Goal: Transaction & Acquisition: Purchase product/service

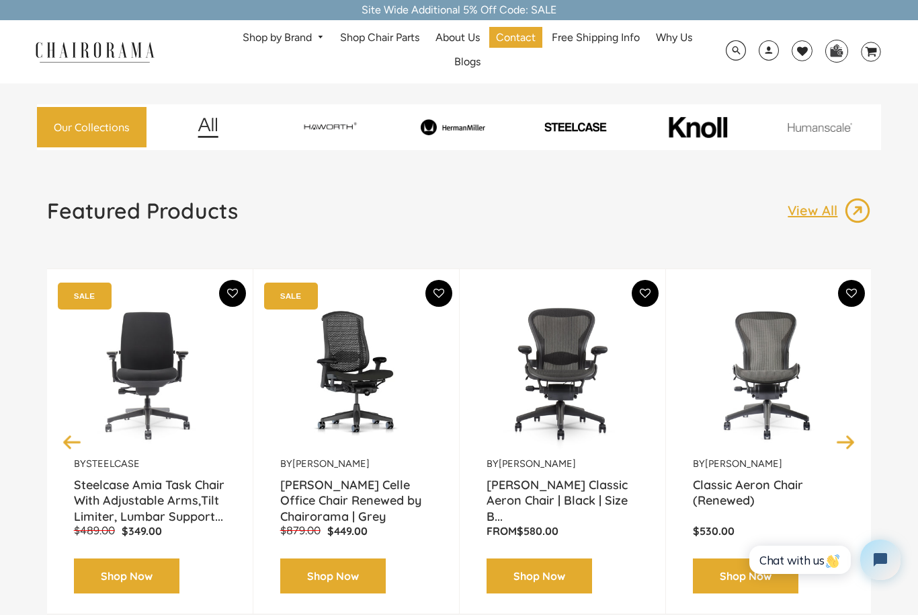
click at [471, 134] on img at bounding box center [453, 127] width 118 height 16
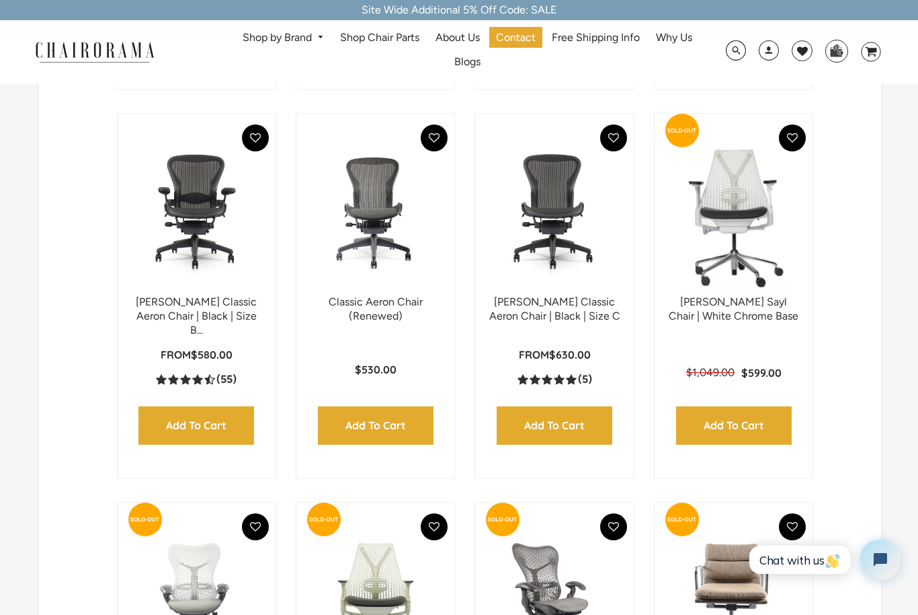
scroll to position [738, 0]
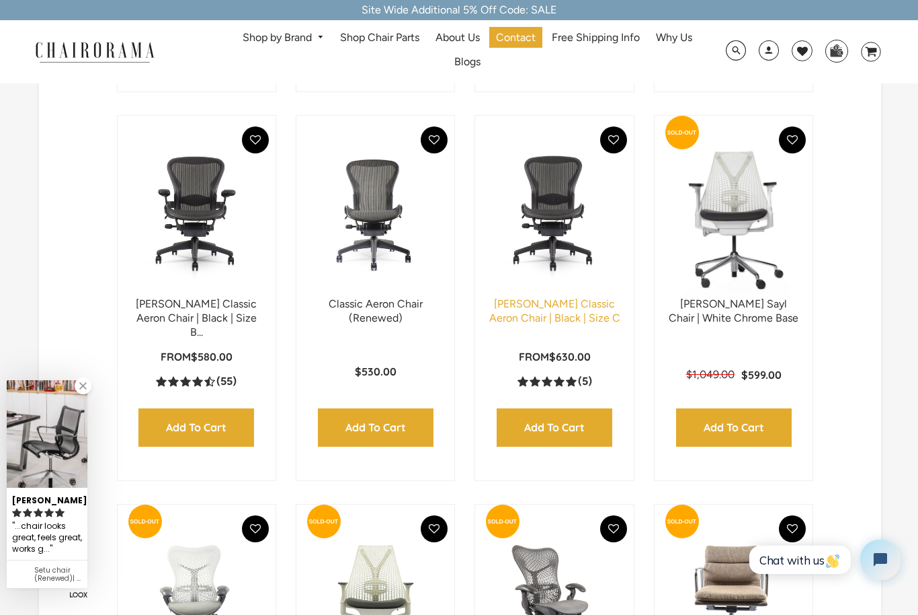
click at [575, 317] on link "Herman Miller Classic Aeron Chair | Black | Size C" at bounding box center [554, 310] width 131 height 27
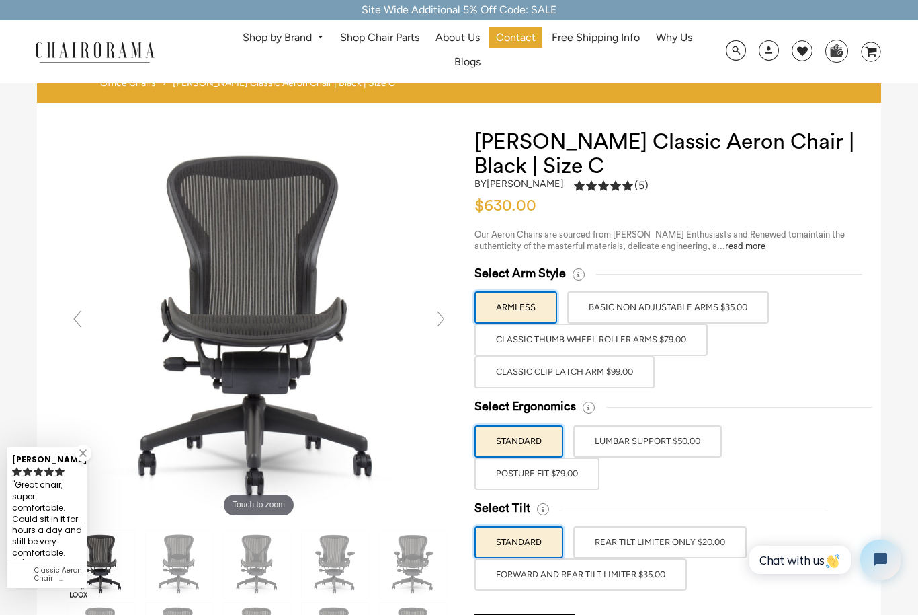
click at [621, 377] on label "Classic Clip Latch Arm $99.00" at bounding box center [565, 372] width 180 height 32
click at [0, 0] on input "Classic Clip Latch Arm $99.00" at bounding box center [0, 0] width 0 height 0
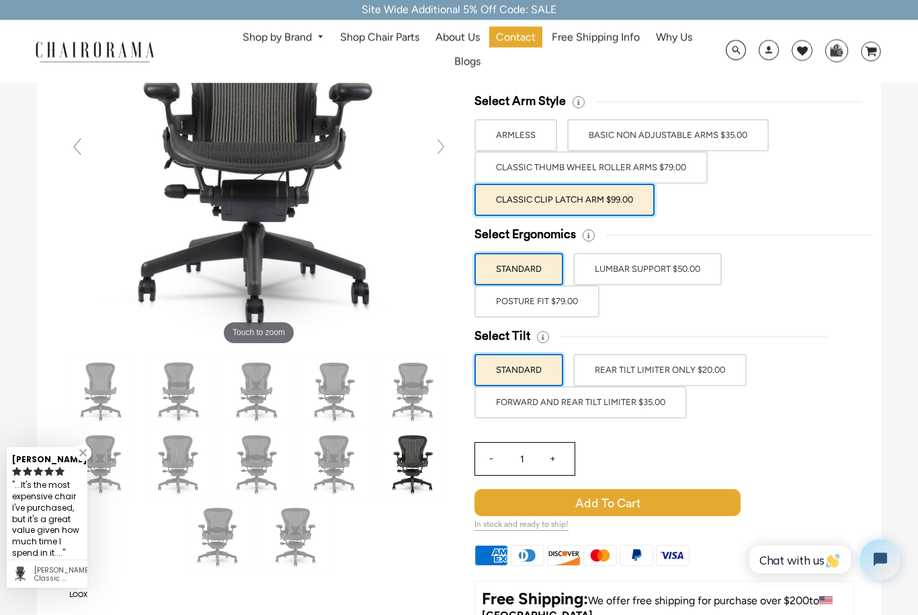
scroll to position [172, 0]
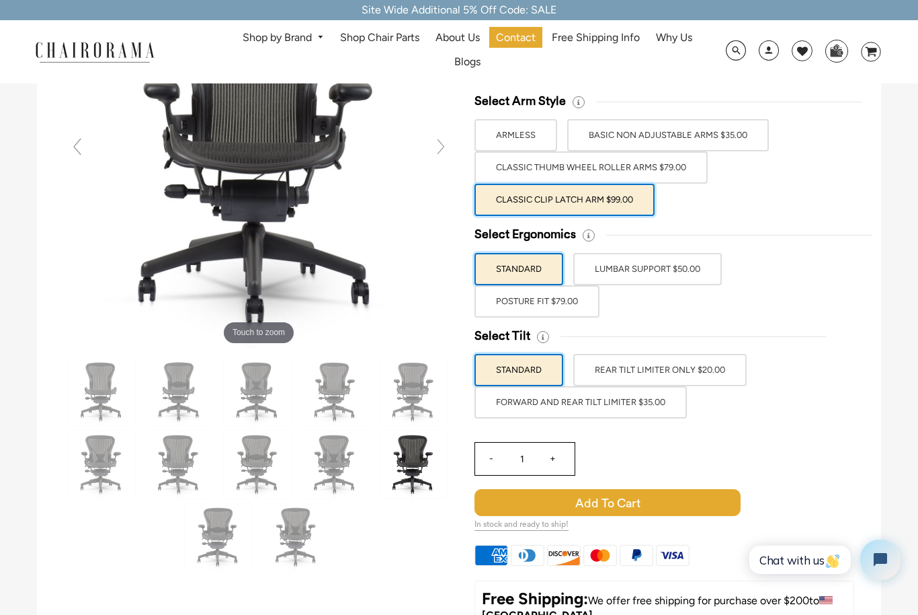
click at [583, 305] on label "POSTURE FIT $79.00" at bounding box center [537, 301] width 125 height 32
click at [0, 0] on input "POSTURE FIT $79.00" at bounding box center [0, 0] width 0 height 0
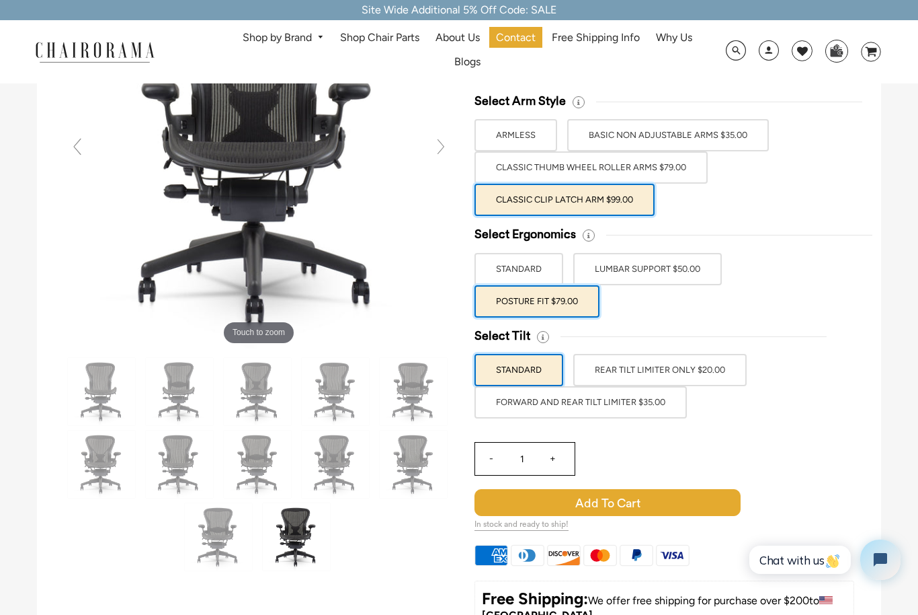
click at [672, 407] on label "FORWARD AND REAR TILT LIMITER $35.00" at bounding box center [581, 402] width 212 height 32
click at [0, 0] on input "FORWARD AND REAR TILT LIMITER $35.00" at bounding box center [0, 0] width 0 height 0
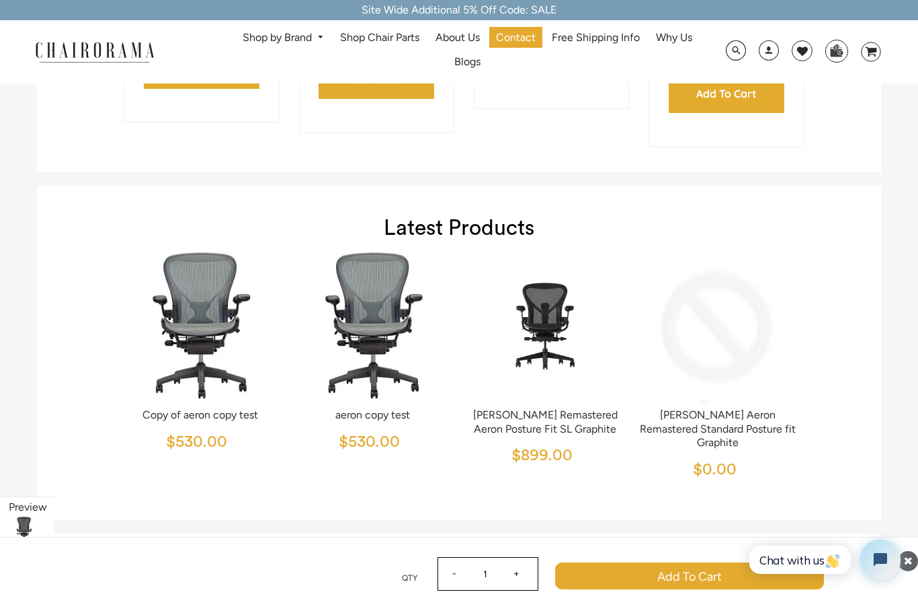
scroll to position [4533, 0]
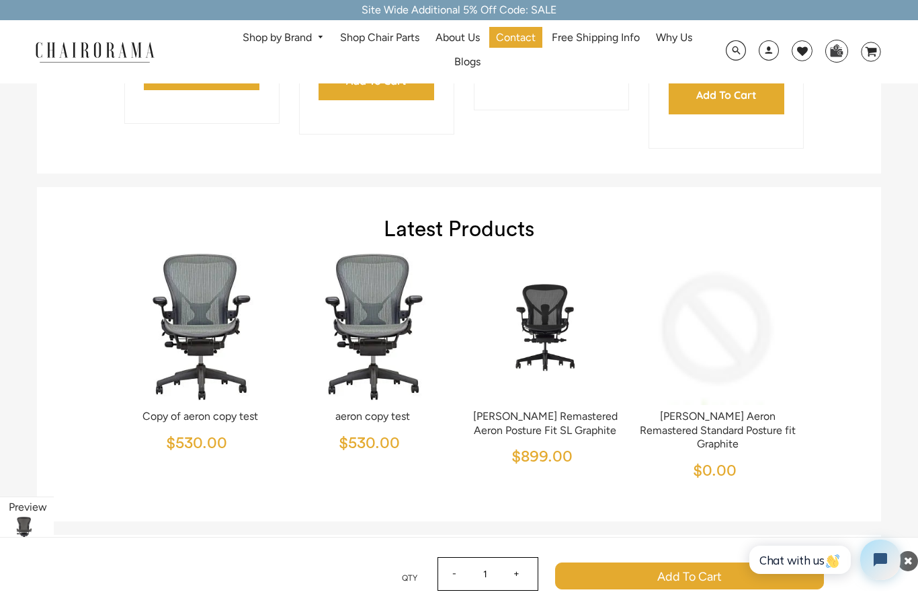
click at [554, 340] on img at bounding box center [545, 325] width 163 height 168
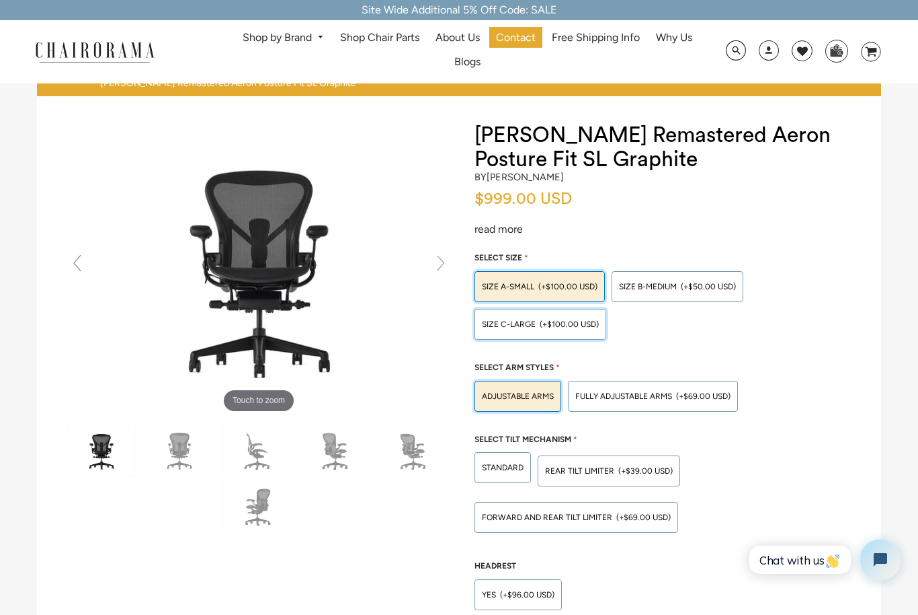
click at [591, 321] on span "(+$100.00 USD)" at bounding box center [569, 324] width 59 height 8
click at [0, 0] on input "SIZE C-LARGE (+$100.00 USD)" at bounding box center [0, 0] width 0 height 0
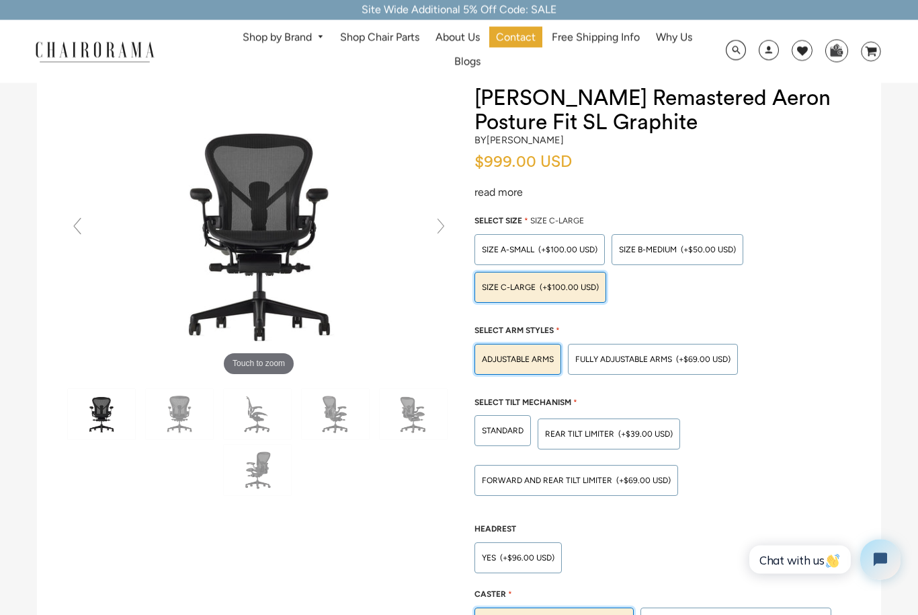
scroll to position [37, 0]
click at [719, 355] on span "(+$69.00 USD)" at bounding box center [703, 359] width 54 height 8
click at [0, 0] on input "Fully Adjustable Arms (+$69.00 USD)" at bounding box center [0, 0] width 0 height 0
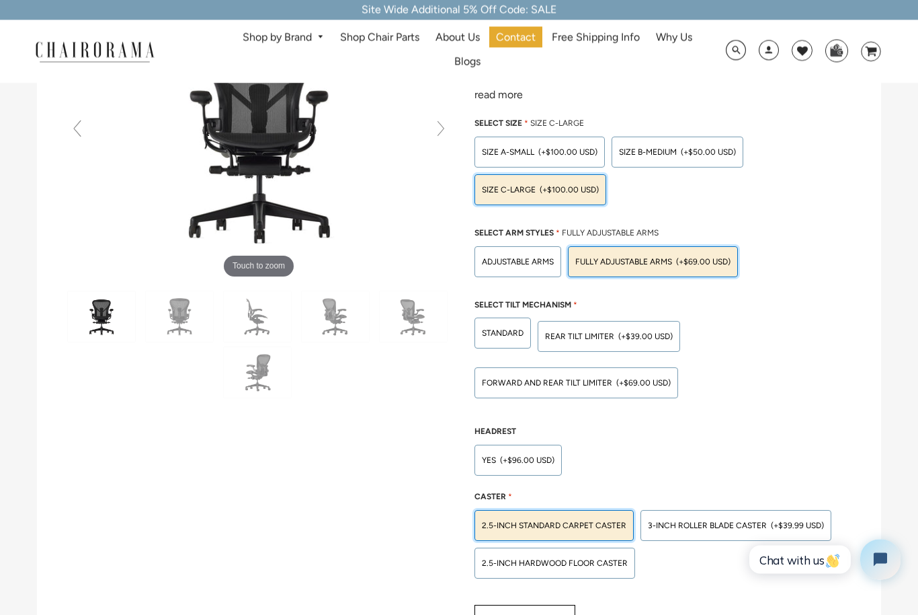
scroll to position [134, 0]
click at [663, 384] on span "(+$69.00 USD)" at bounding box center [644, 383] width 54 height 8
click at [0, 0] on input "FORWARD AND REAR TILT LIMITER (+$69.00 USD)" at bounding box center [0, 0] width 0 height 0
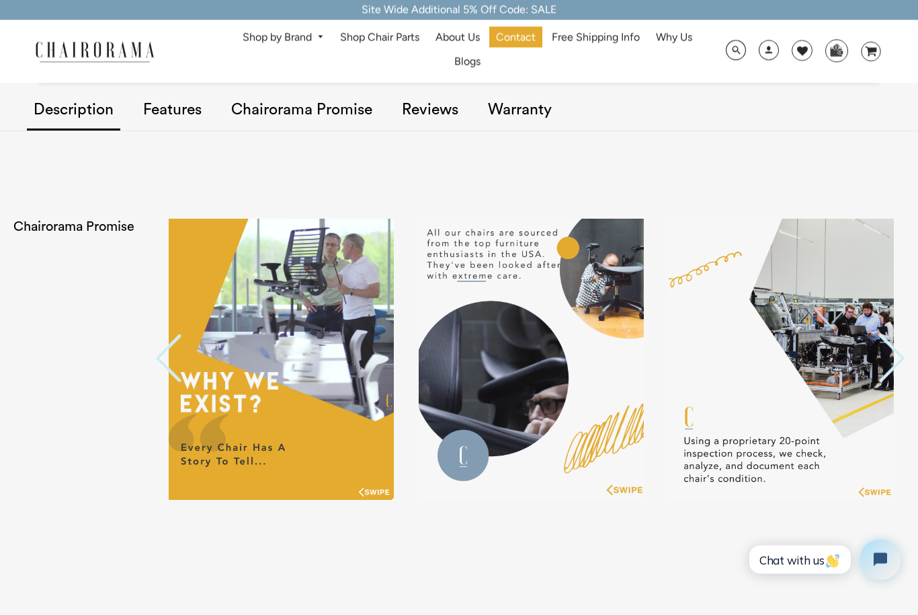
scroll to position [1257, 0]
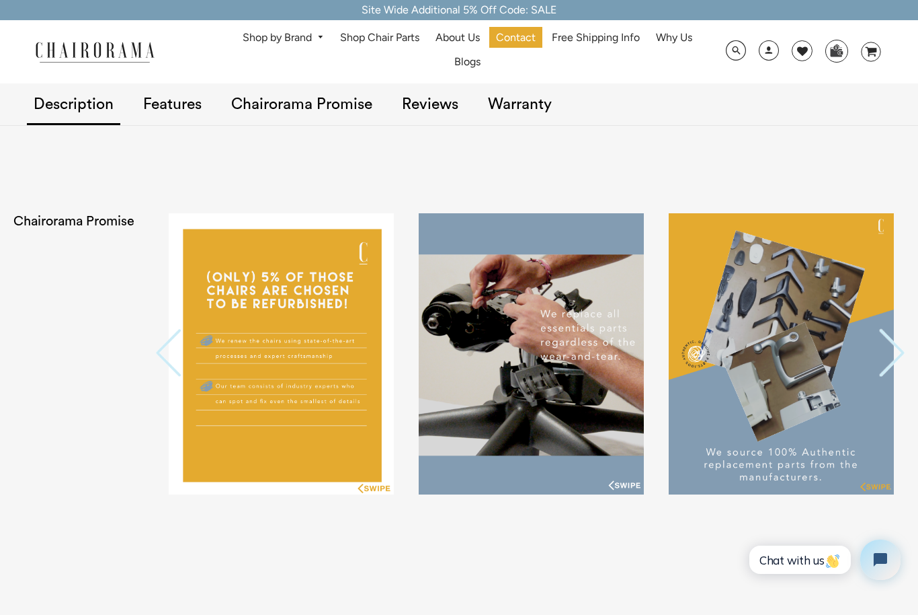
click at [233, 376] on img at bounding box center [281, 353] width 225 height 281
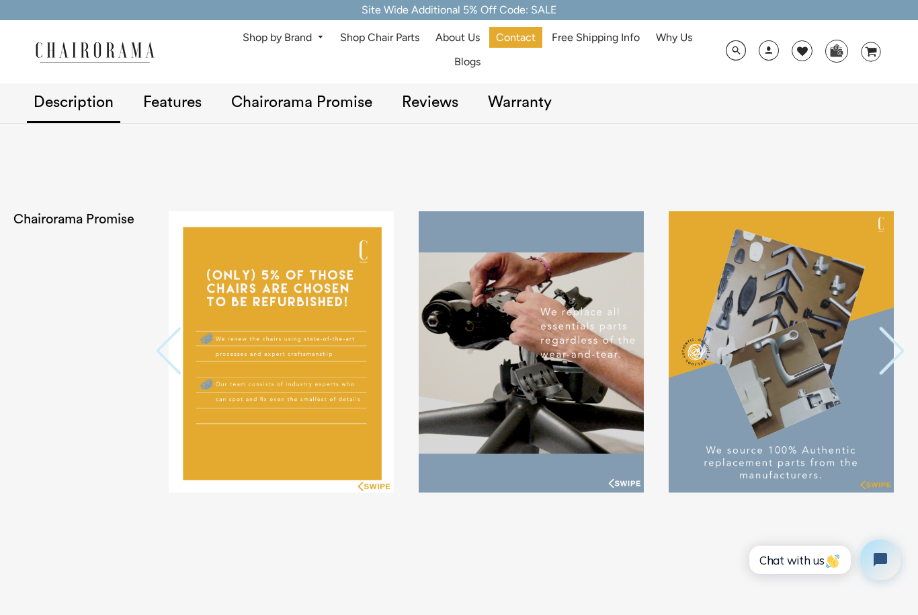
scroll to position [1278, 0]
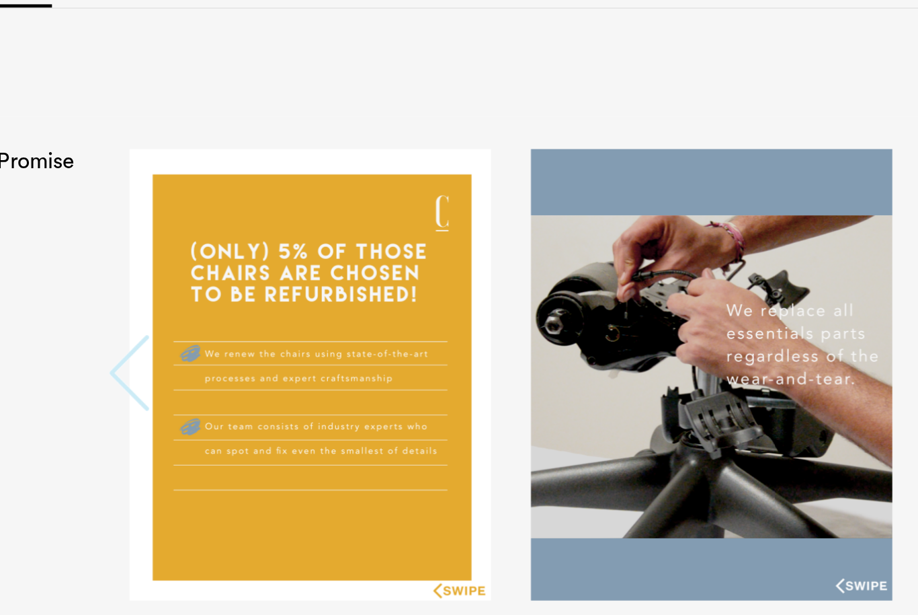
click at [156, 308] on button "Previous" at bounding box center [169, 333] width 27 height 50
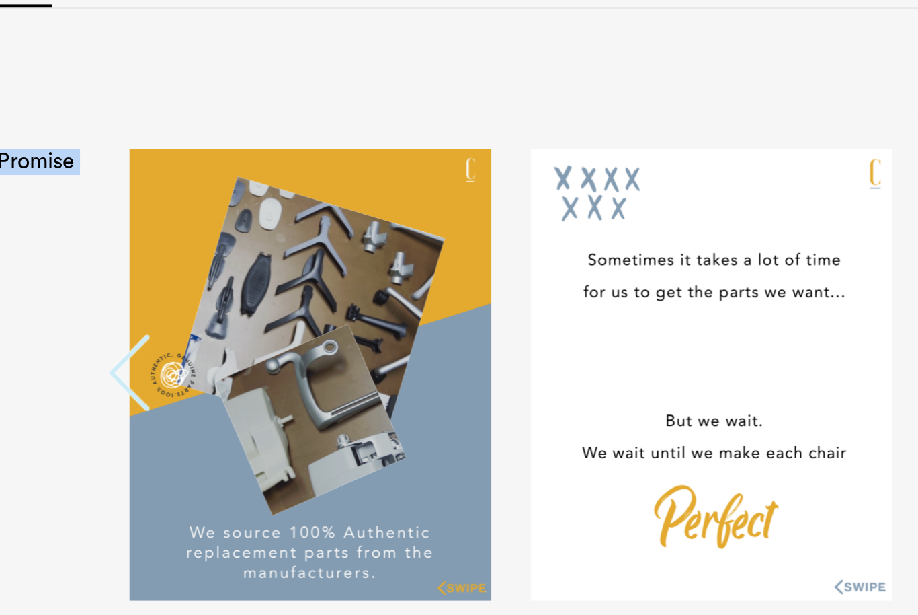
click at [156, 308] on button "Previous" at bounding box center [169, 333] width 27 height 50
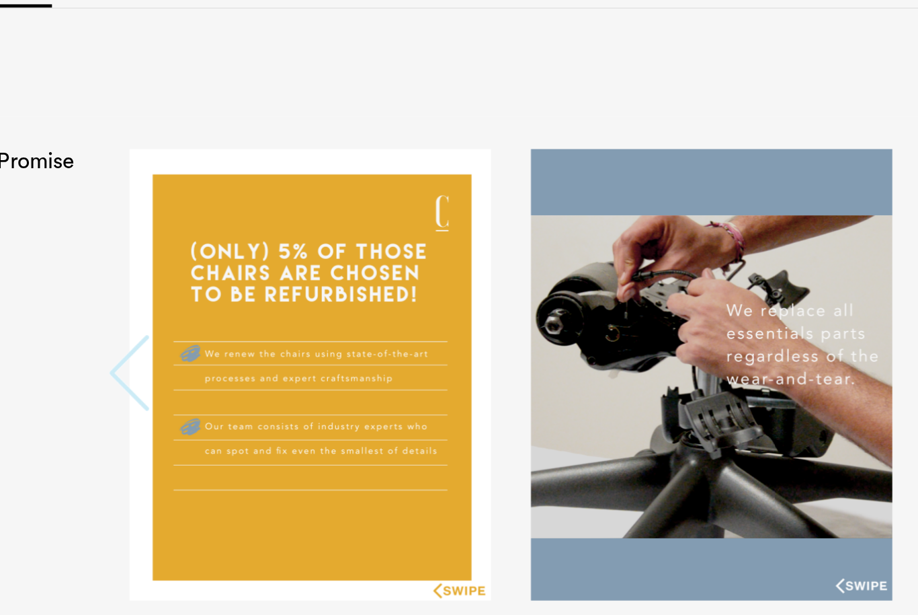
click at [156, 308] on button "Previous" at bounding box center [169, 333] width 27 height 50
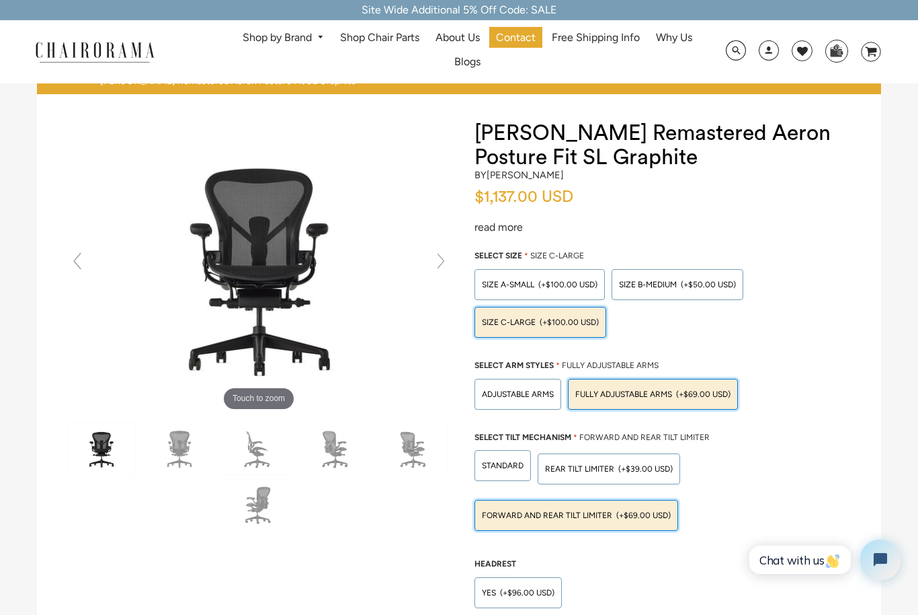
scroll to position [0, 0]
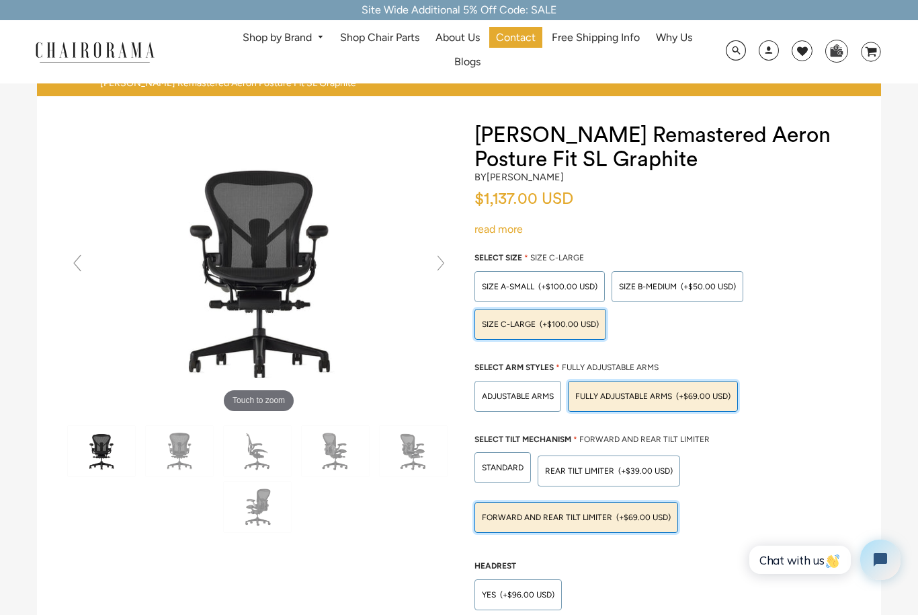
click at [494, 234] on link "read more" at bounding box center [499, 229] width 48 height 13
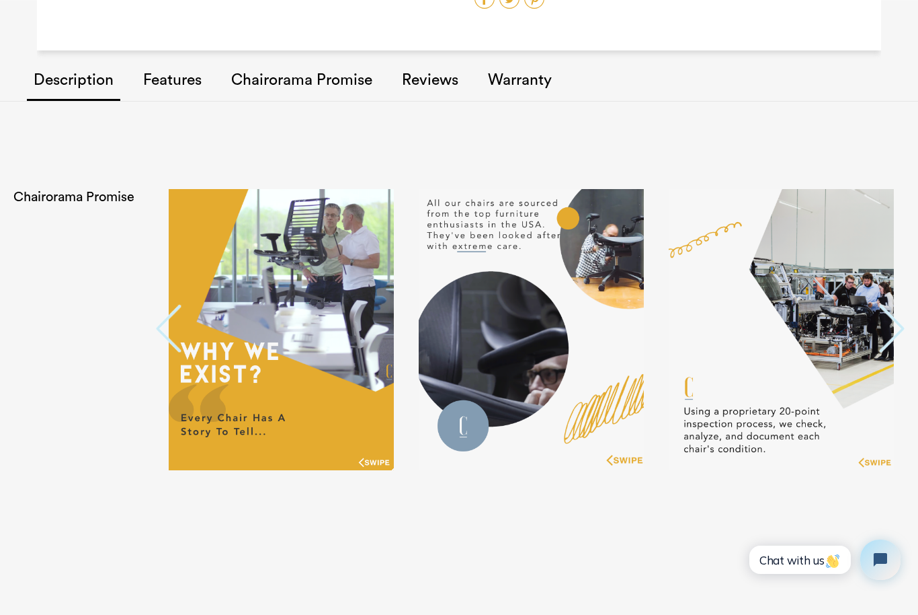
scroll to position [1344, 0]
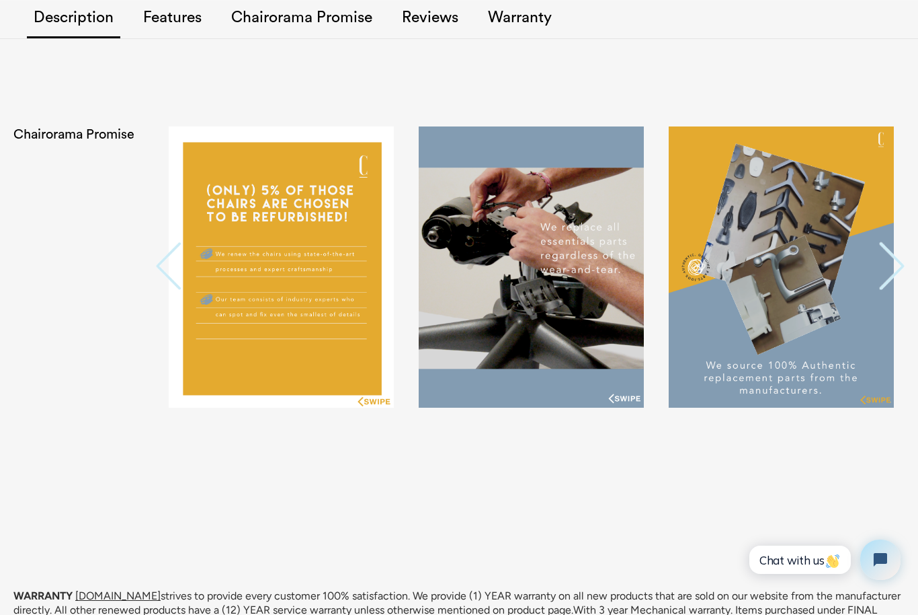
click at [177, 17] on link "Features" at bounding box center [172, 19] width 72 height 76
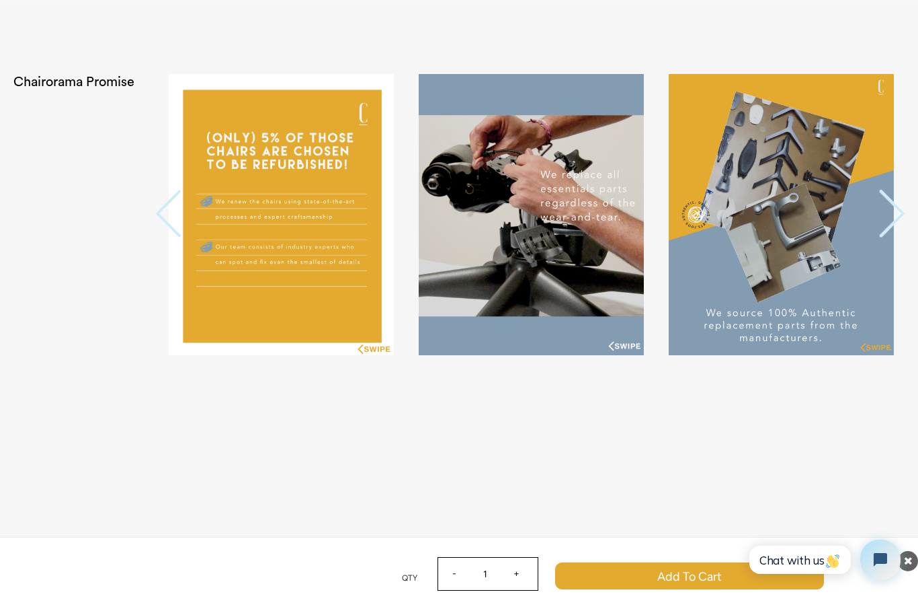
scroll to position [1401, 0]
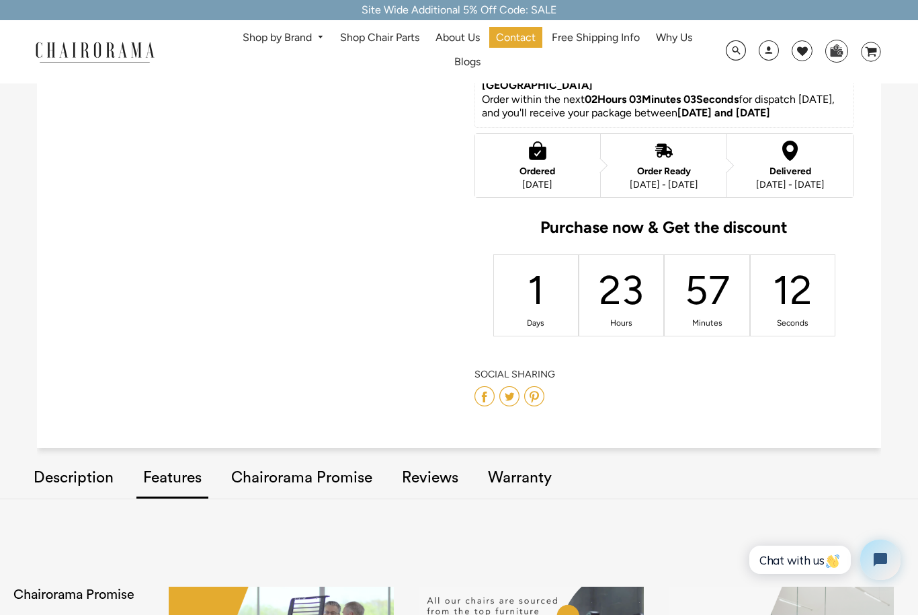
click at [278, 467] on link "Chairorama Promise" at bounding box center [302, 478] width 155 height 76
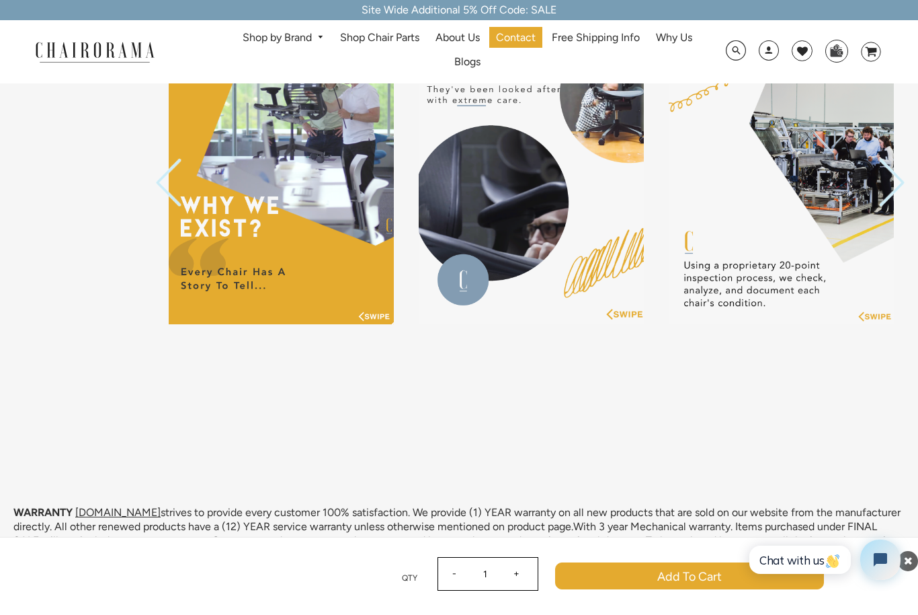
scroll to position [1448, 0]
